Goal: Find specific page/section

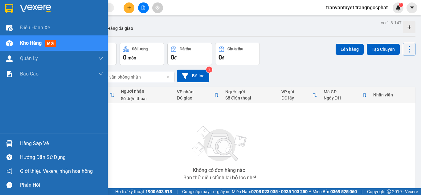
click at [38, 4] on img at bounding box center [35, 8] width 31 height 9
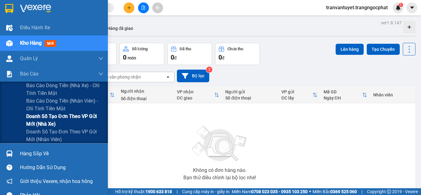
click at [52, 122] on span "Doanh số tạo đơn theo VP gửi mới (nhà xe)" at bounding box center [64, 119] width 77 height 15
